Goal: Task Accomplishment & Management: Use online tool/utility

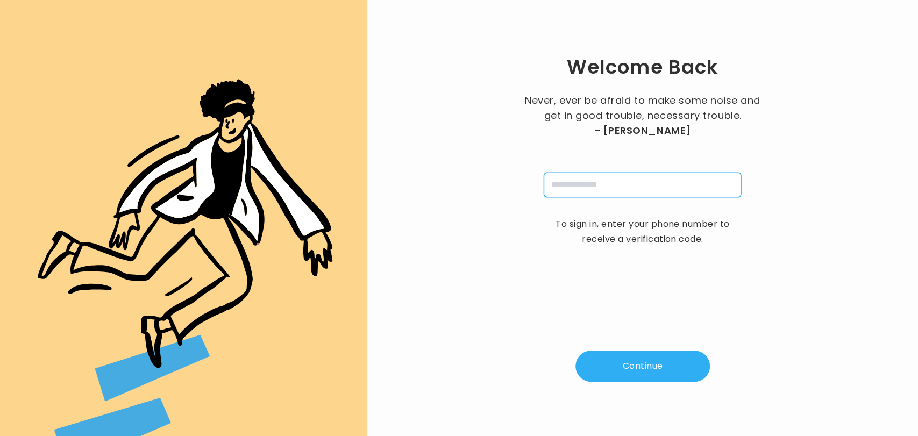
click at [576, 185] on input "tel" at bounding box center [642, 185] width 197 height 25
type input "**********"
click at [628, 369] on button "Continue" at bounding box center [643, 366] width 134 height 31
click at [628, 369] on button "Verify" at bounding box center [643, 366] width 134 height 31
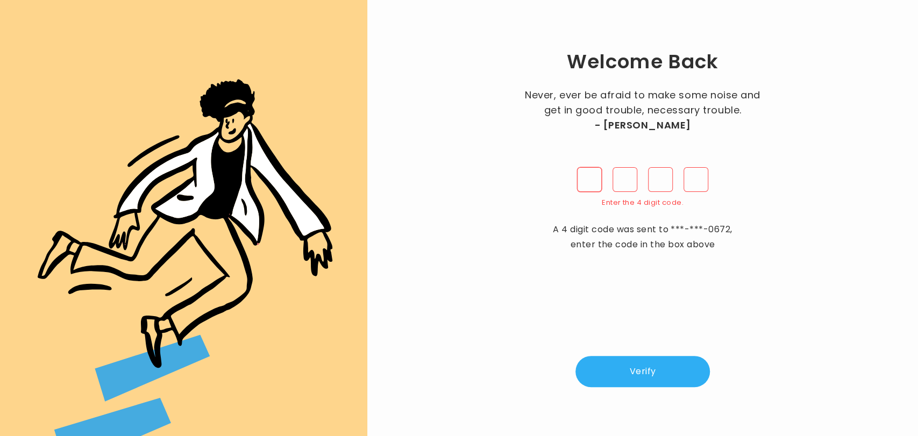
click at [589, 178] on input "pin" at bounding box center [589, 179] width 25 height 25
type input "*"
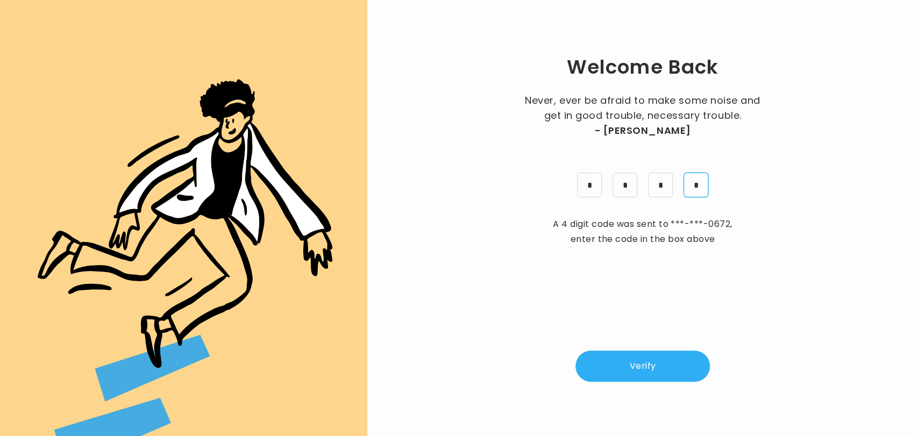
type input "*"
click at [634, 367] on button "Verify" at bounding box center [643, 366] width 134 height 31
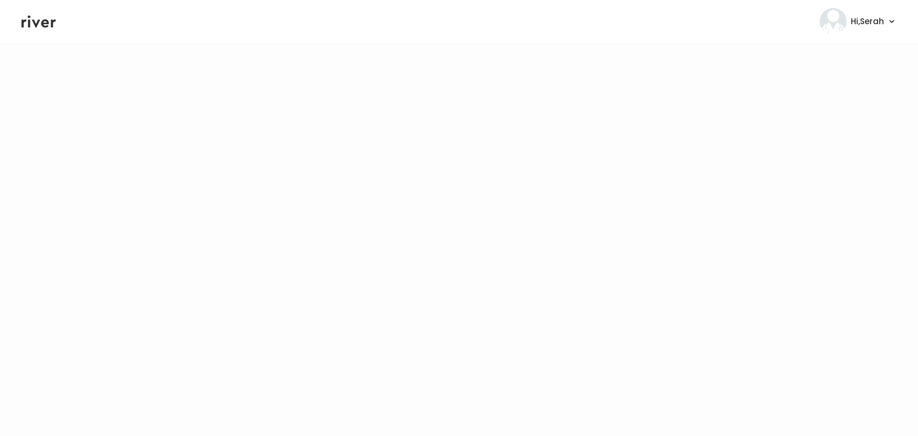
click at [32, 33] on header "Hi, Serah Profile Logout" at bounding box center [459, 21] width 918 height 43
click at [26, 24] on icon at bounding box center [39, 21] width 34 height 16
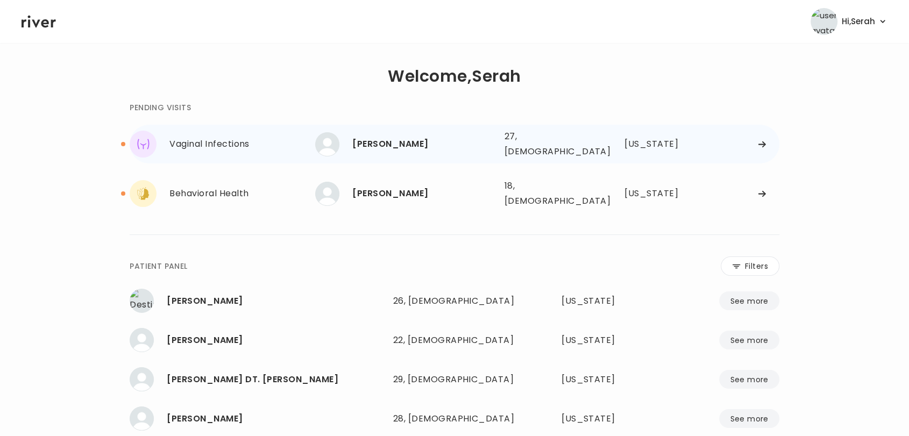
click at [374, 145] on div "[PERSON_NAME]" at bounding box center [423, 144] width 143 height 15
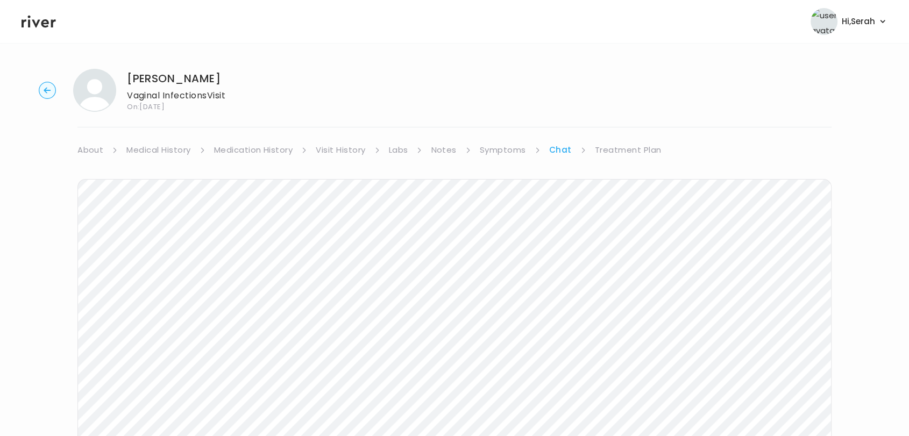
scroll to position [161, 0]
click at [36, 19] on icon at bounding box center [39, 21] width 34 height 16
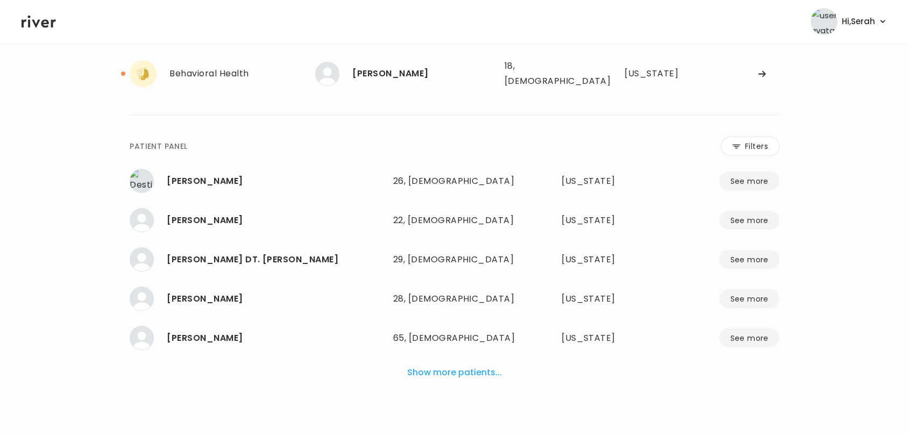
scroll to position [108, 0]
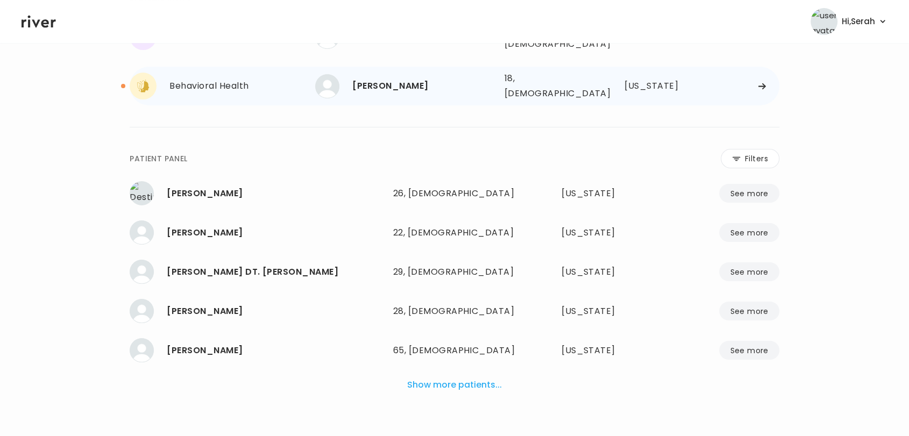
click at [384, 79] on div "[PERSON_NAME]" at bounding box center [423, 86] width 143 height 15
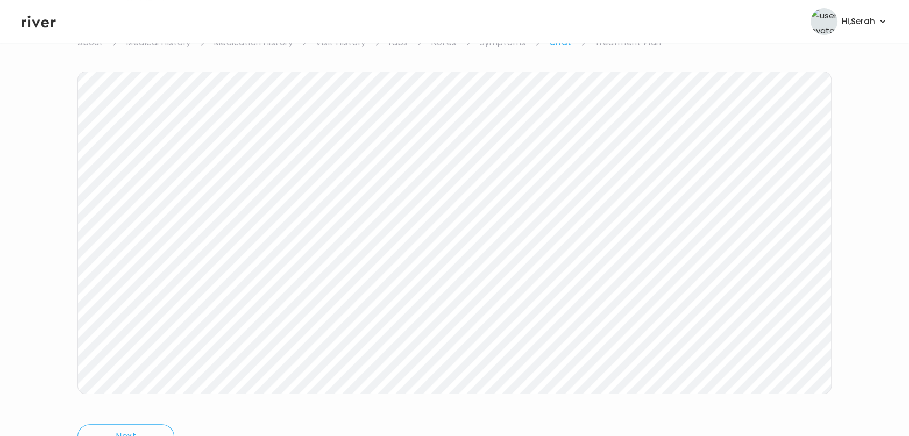
scroll to position [161, 0]
